Goal: Task Accomplishment & Management: Use online tool/utility

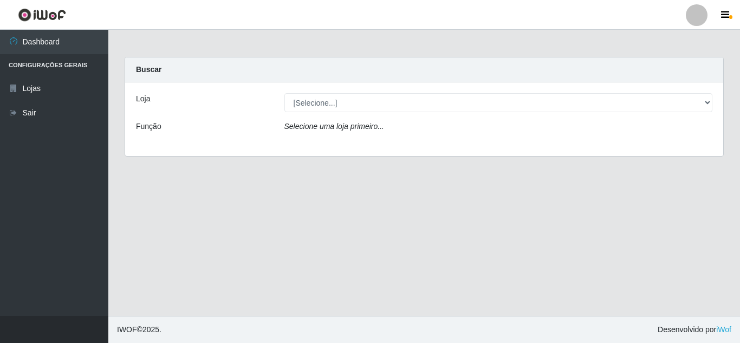
click at [310, 103] on select "[Selecione...] Queiroz [GEOGRAPHIC_DATA] - [GEOGRAPHIC_DATA]" at bounding box center [498, 102] width 428 height 19
select select "462"
click at [284, 93] on select "[Selecione...] Queiroz [GEOGRAPHIC_DATA] - [GEOGRAPHIC_DATA]" at bounding box center [498, 102] width 428 height 19
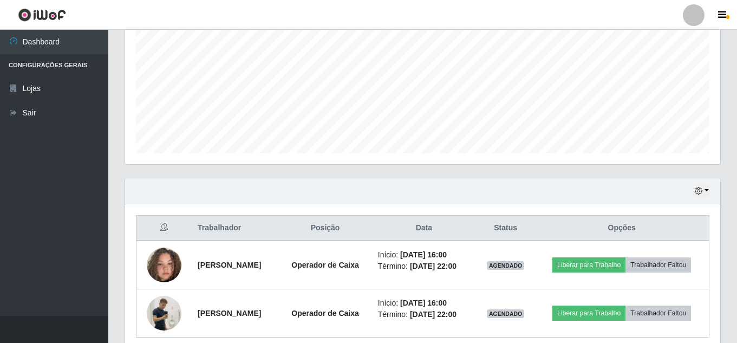
scroll to position [280, 0]
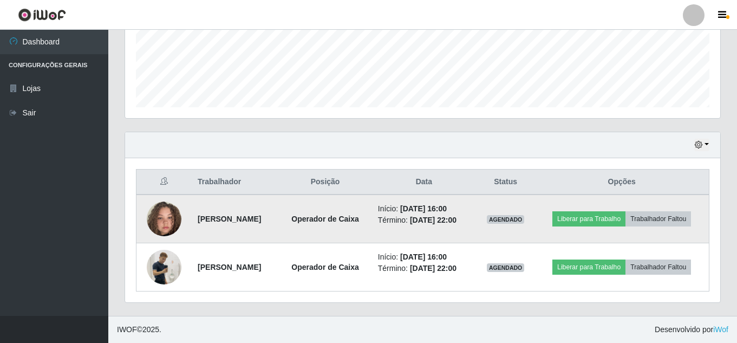
click at [162, 223] on img at bounding box center [164, 219] width 35 height 62
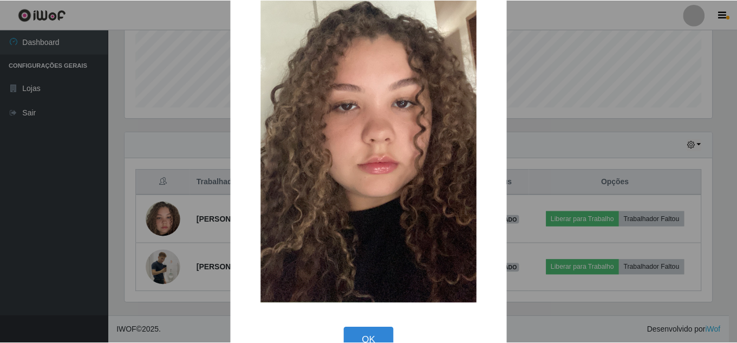
scroll to position [137, 0]
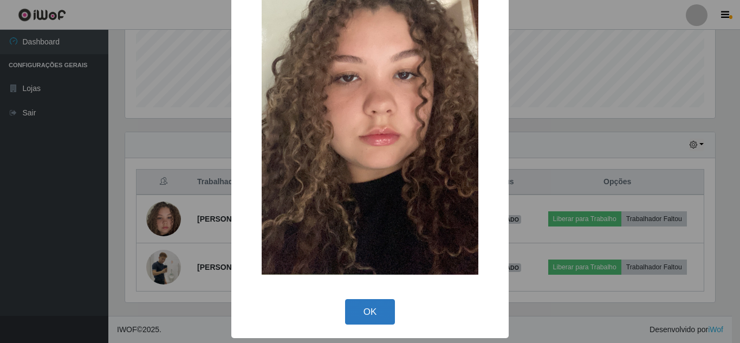
click at [368, 310] on button "OK" at bounding box center [370, 311] width 50 height 25
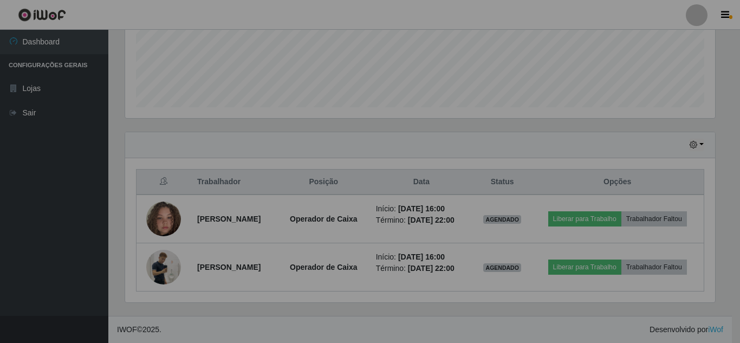
scroll to position [225, 595]
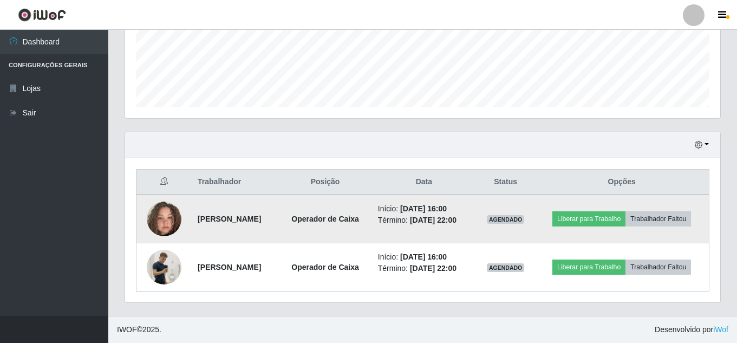
click at [152, 214] on img at bounding box center [164, 219] width 35 height 62
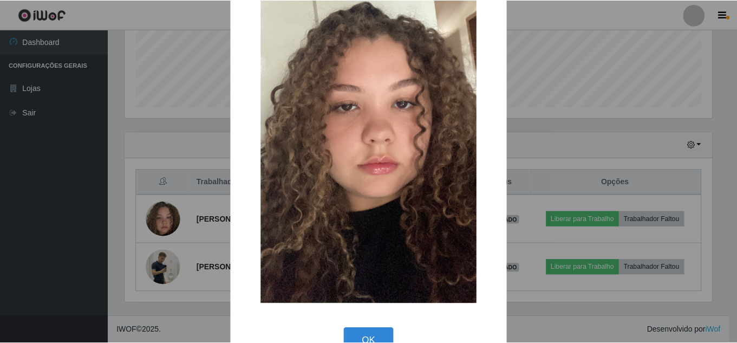
scroll to position [137, 0]
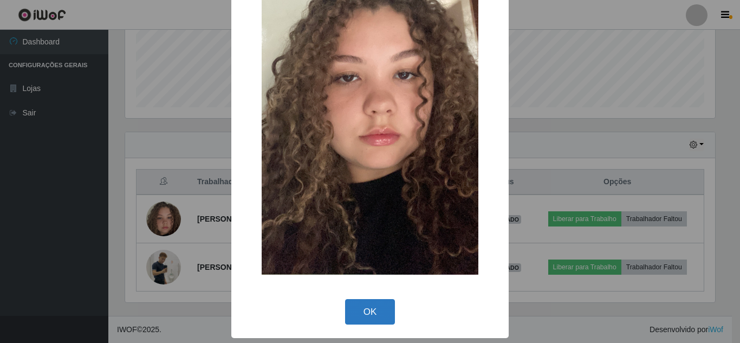
click at [382, 309] on button "OK" at bounding box center [370, 311] width 50 height 25
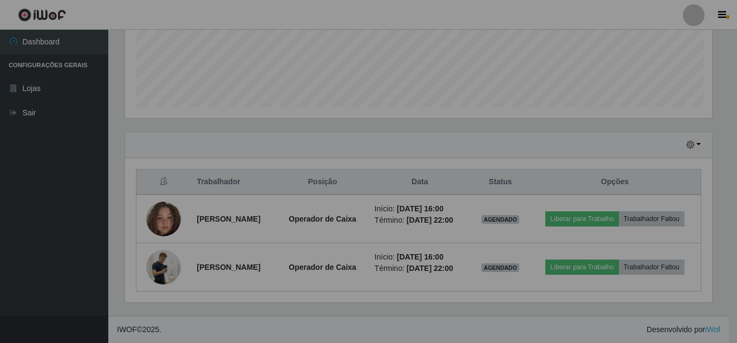
scroll to position [225, 595]
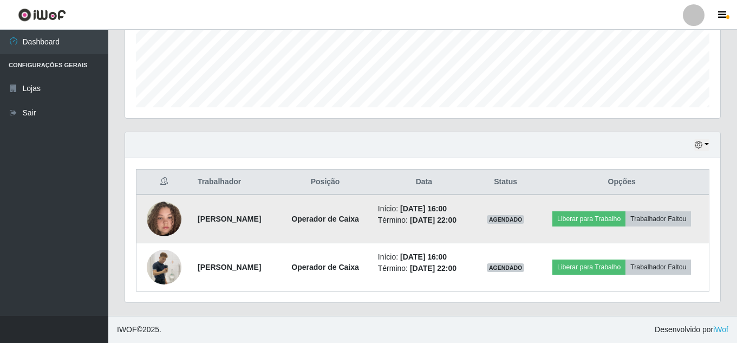
click at [153, 226] on img at bounding box center [164, 219] width 35 height 62
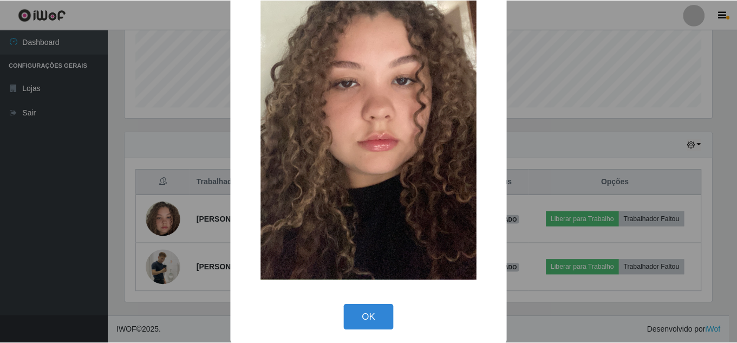
scroll to position [137, 0]
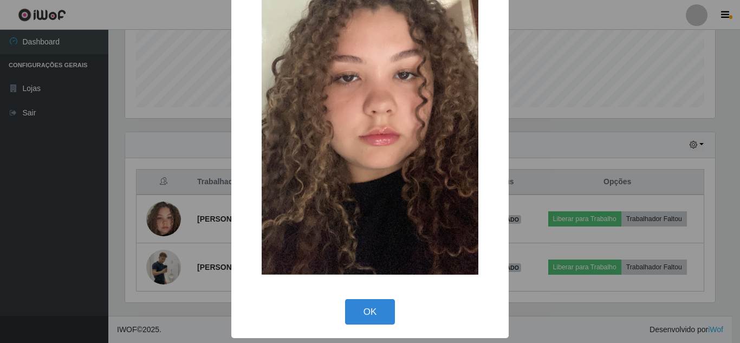
drag, startPoint x: 369, startPoint y: 310, endPoint x: 133, endPoint y: 221, distance: 252.9
click at [370, 310] on button "OK" at bounding box center [370, 311] width 50 height 25
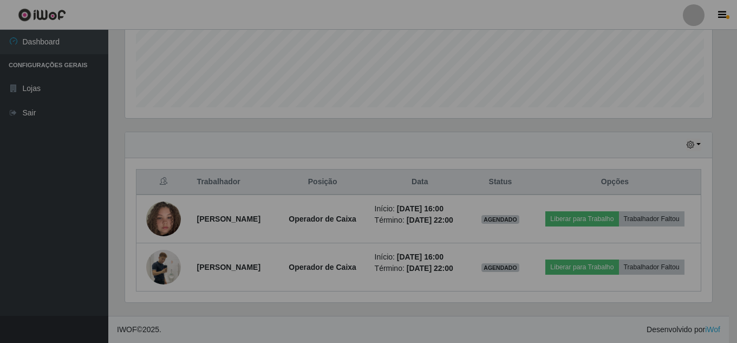
scroll to position [225, 595]
